Goal: Information Seeking & Learning: Check status

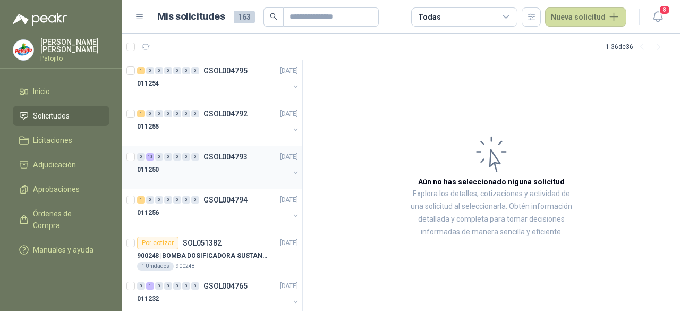
click at [205, 153] on p "GSOL004793" at bounding box center [225, 156] width 44 height 7
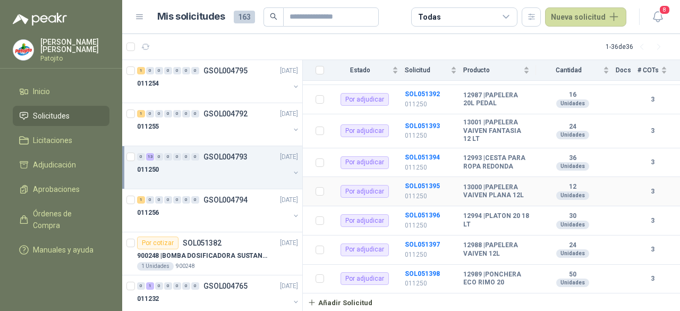
scroll to position [316, 0]
click at [205, 212] on div "011256" at bounding box center [213, 212] width 152 height 13
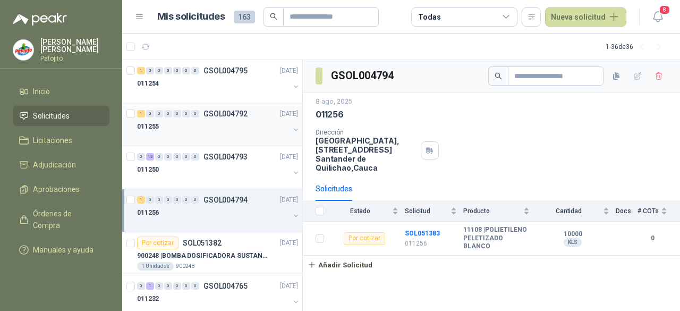
drag, startPoint x: 184, startPoint y: 122, endPoint x: 186, endPoint y: 107, distance: 14.5
click at [184, 121] on div "011255" at bounding box center [213, 126] width 152 height 13
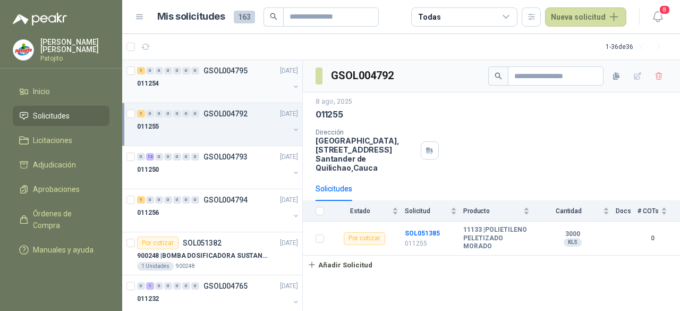
click at [206, 90] on div at bounding box center [213, 94] width 152 height 8
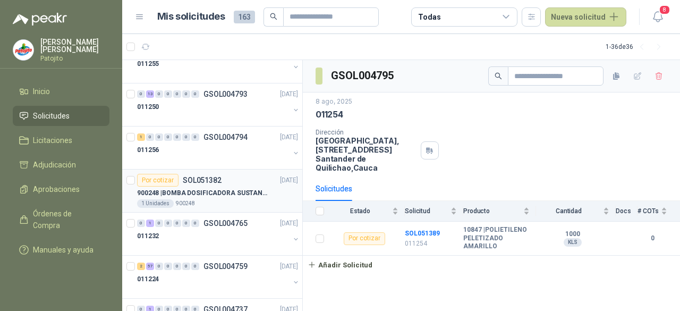
scroll to position [106, 0]
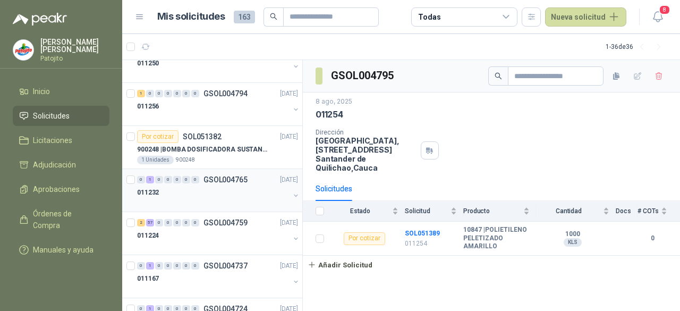
click at [239, 200] on div at bounding box center [213, 203] width 152 height 8
click at [239, 148] on p "900248 | BOMBA DOSIFICADORA SUSTANCIAS QUIMICAS" at bounding box center [203, 149] width 132 height 10
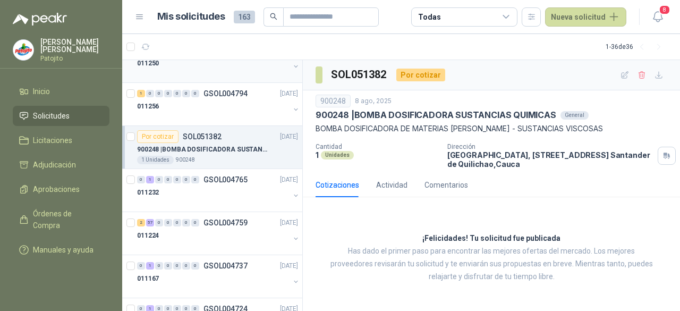
scroll to position [159, 0]
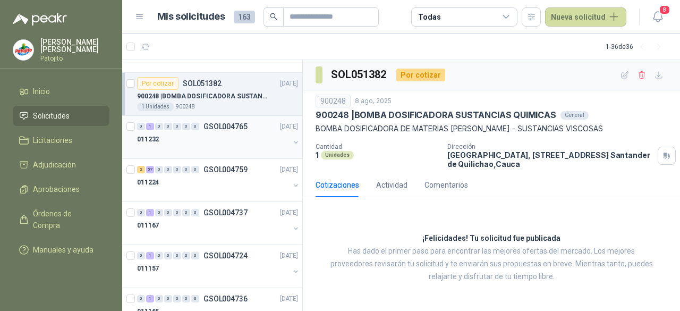
click at [211, 135] on div "011232" at bounding box center [213, 139] width 152 height 13
